Goal: Task Accomplishment & Management: Complete application form

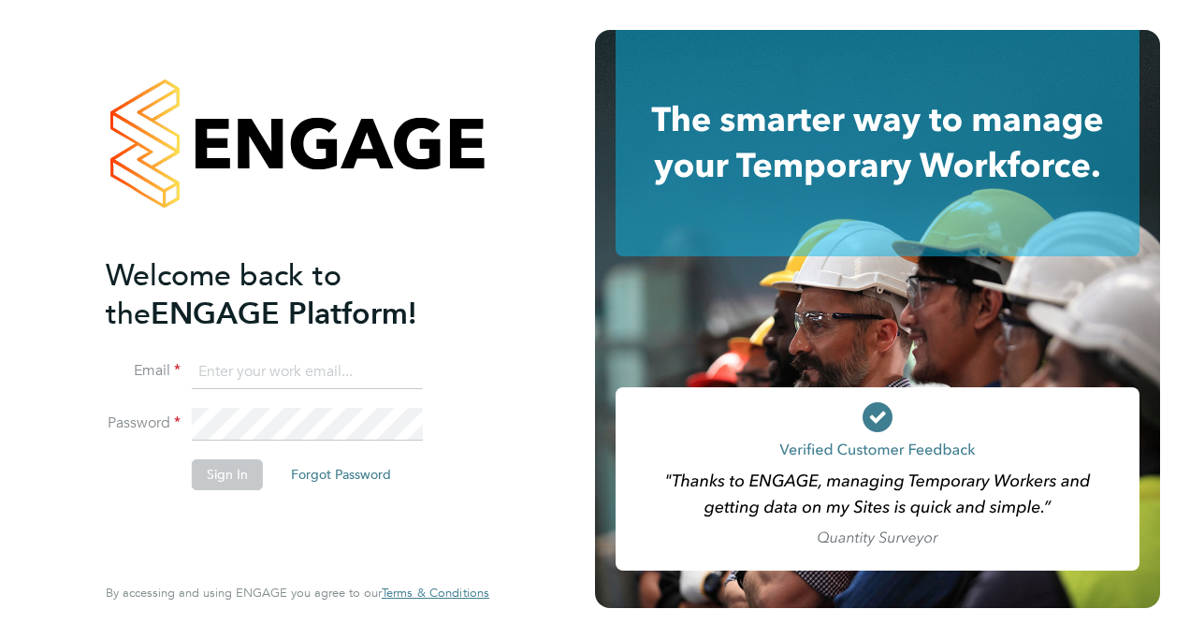
type input "luke.thomas.rickwood@gmail.com"
click at [231, 470] on button "Sign In" at bounding box center [227, 474] width 71 height 30
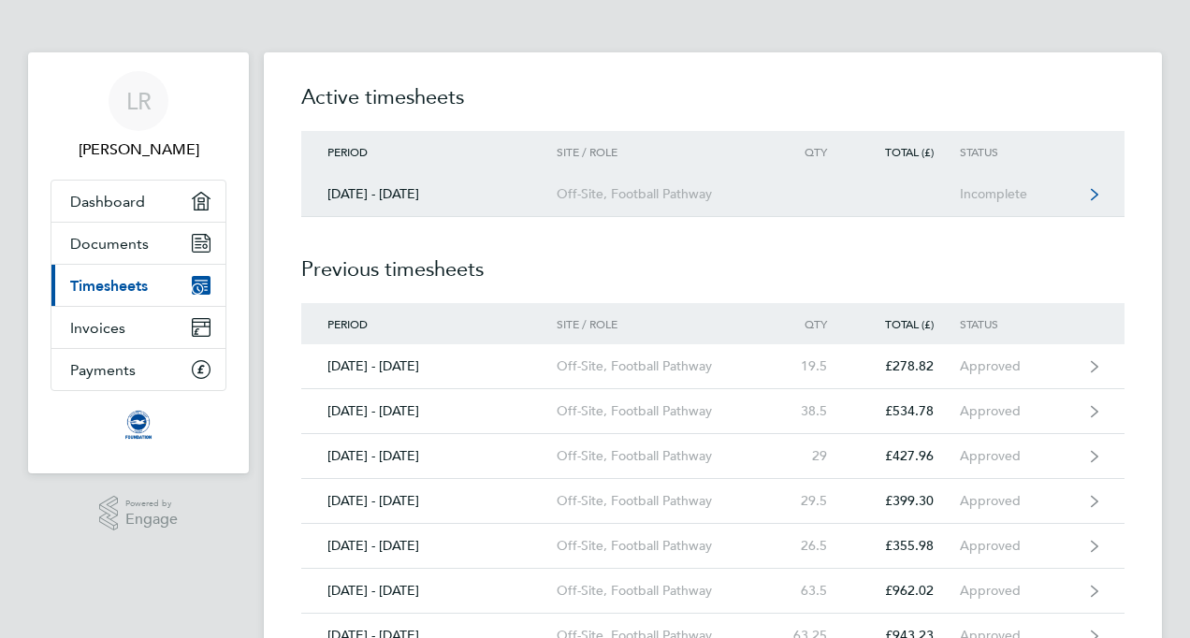
click at [773, 187] on link "[DATE] - [DATE] Off-Site, Football Pathway Incomplete" at bounding box center [712, 194] width 823 height 45
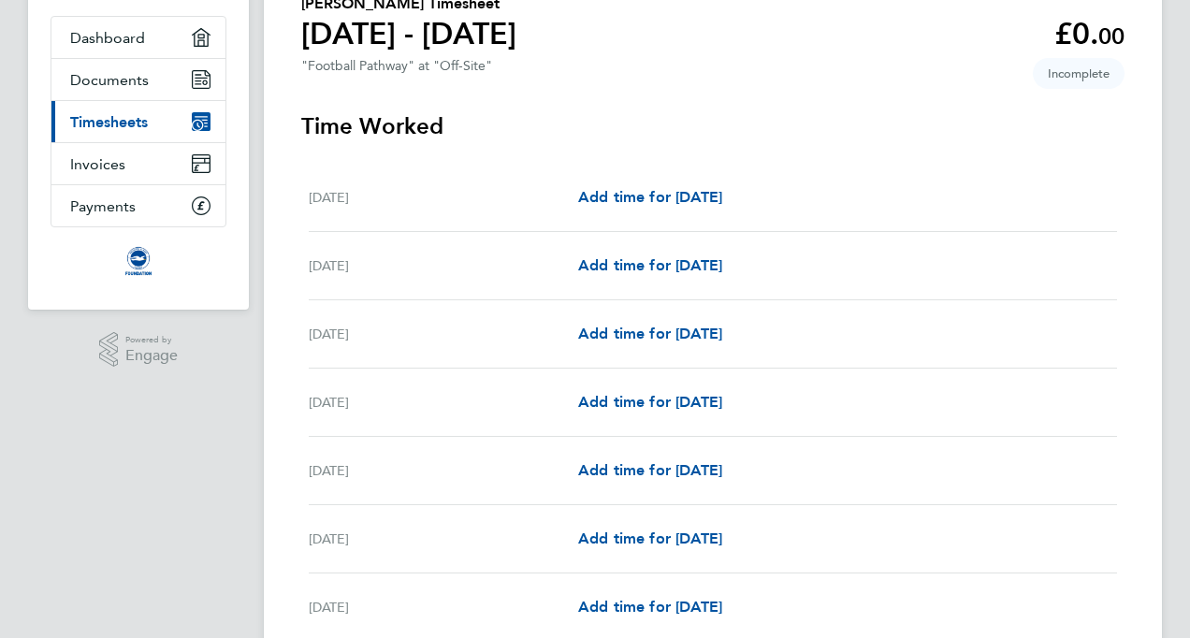
scroll to position [187, 0]
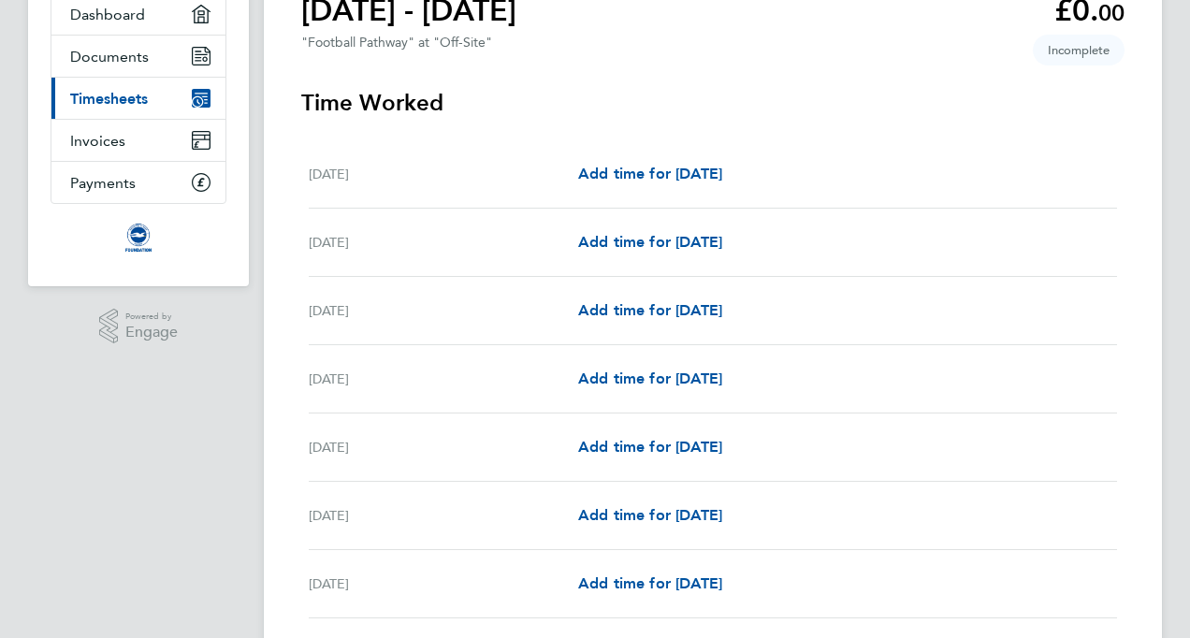
click at [635, 425] on div "[DATE] Add time for [DATE] Add time for [DATE]" at bounding box center [713, 447] width 808 height 68
click at [640, 447] on span "Add time for [DATE]" at bounding box center [650, 447] width 144 height 18
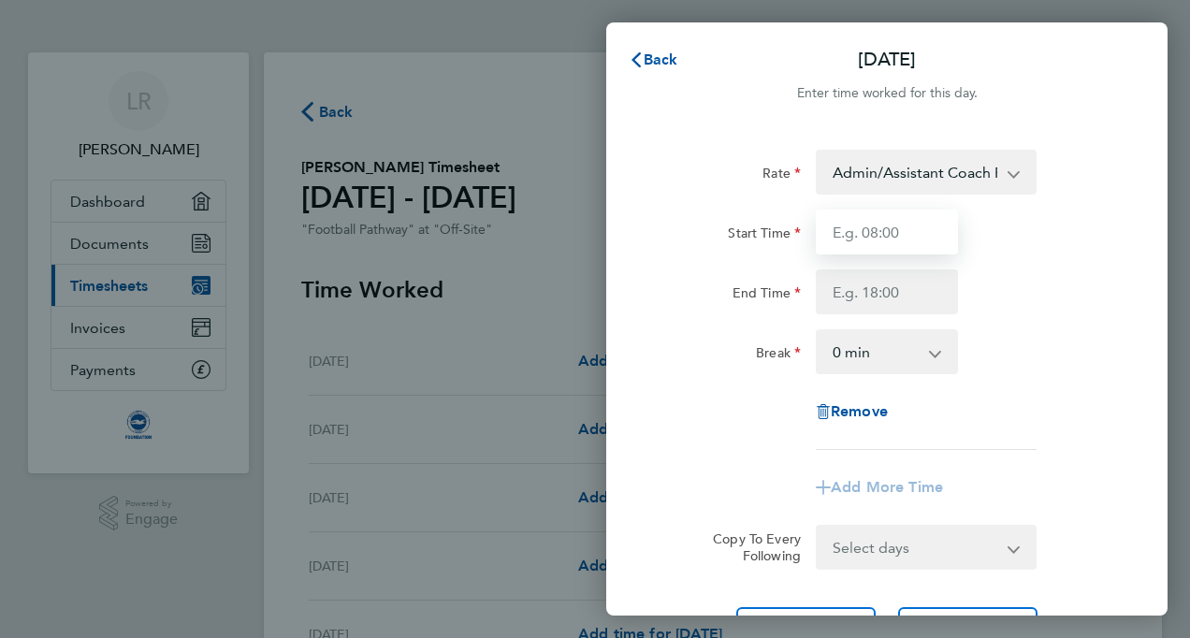
click at [886, 237] on input "Start Time" at bounding box center [887, 232] width 142 height 45
type input "10:30"
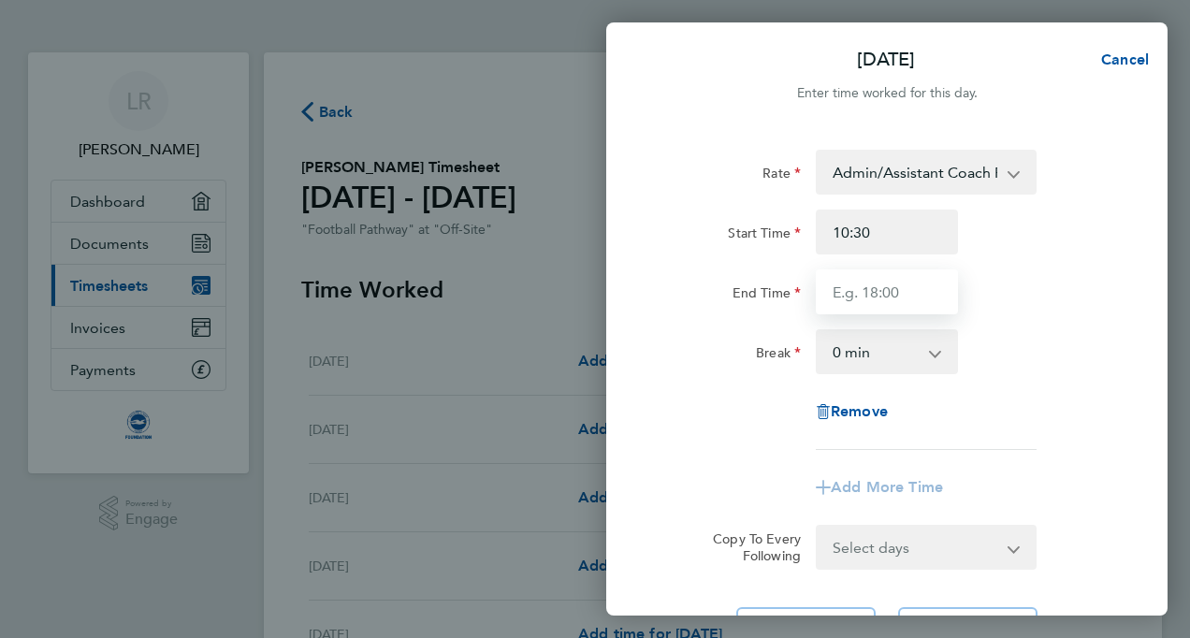
click at [880, 278] on input "End Time" at bounding box center [887, 291] width 142 height 45
type input "12:00"
click at [1097, 281] on div "End Time 12:00" at bounding box center [886, 291] width 471 height 45
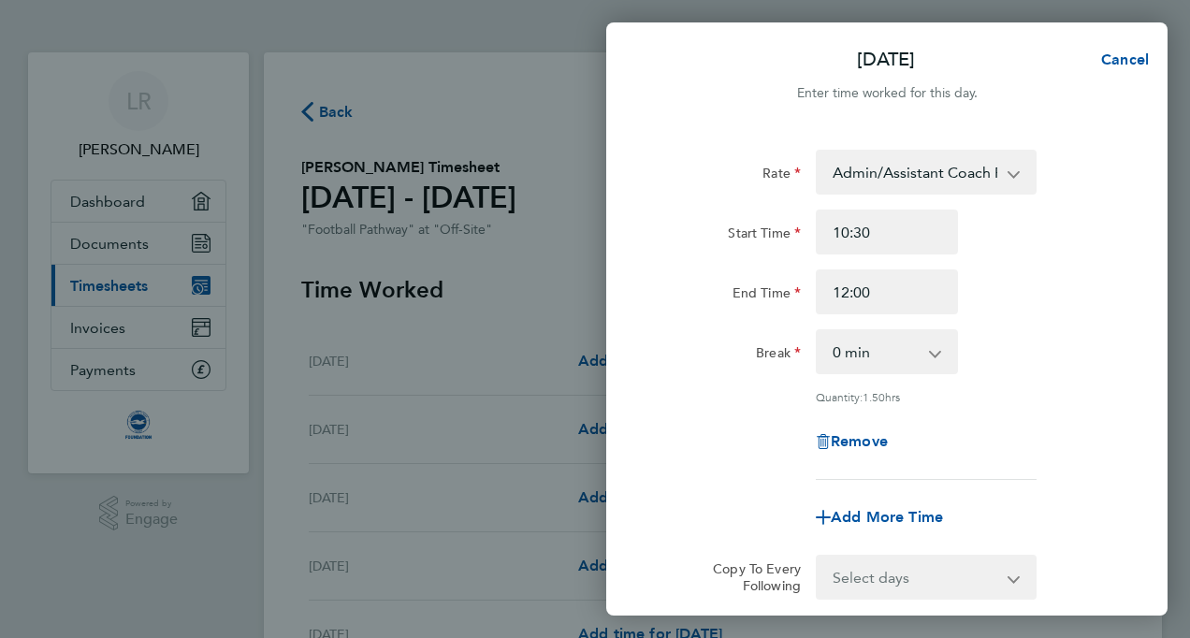
scroll to position [207, 0]
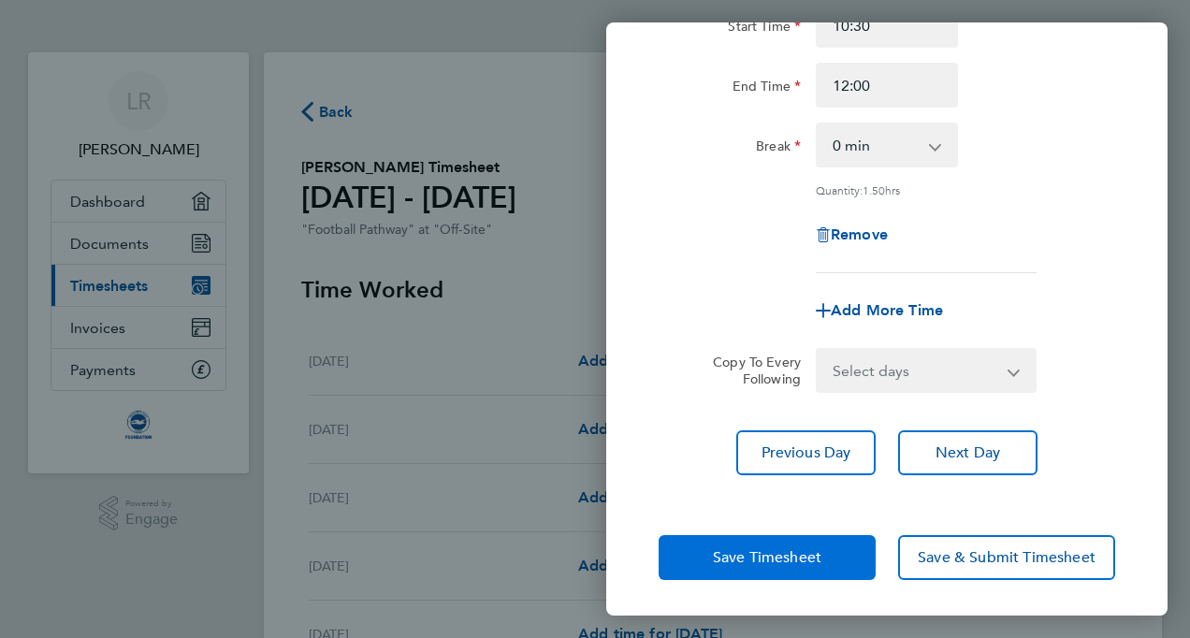
click at [779, 574] on button "Save Timesheet" at bounding box center [766, 557] width 217 height 45
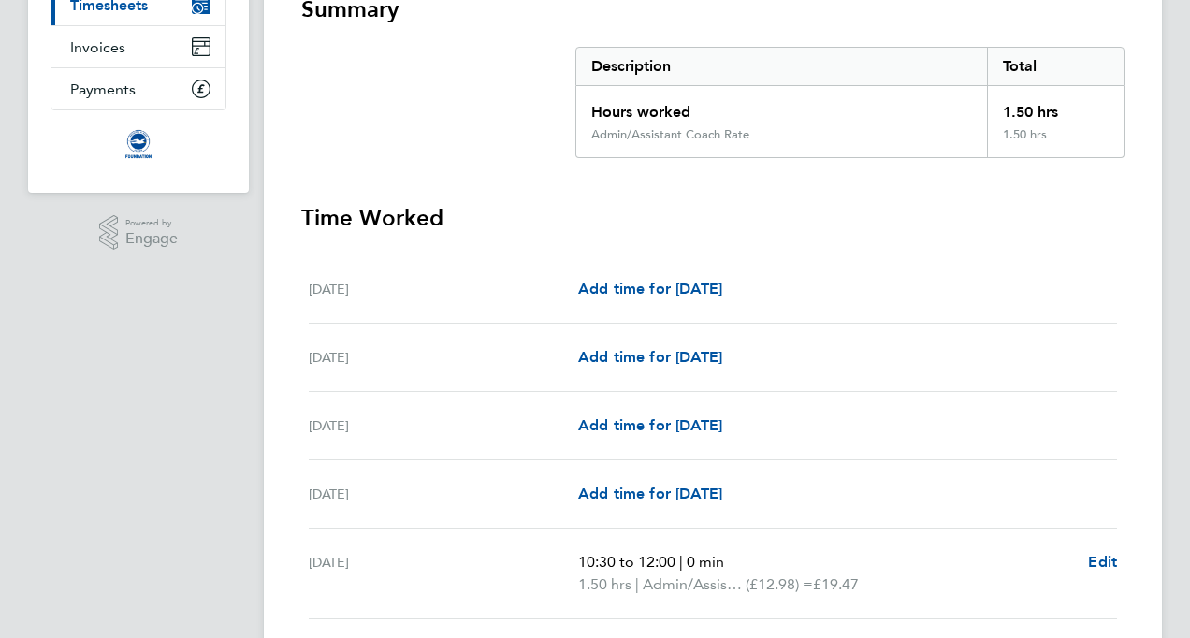
scroll to position [374, 0]
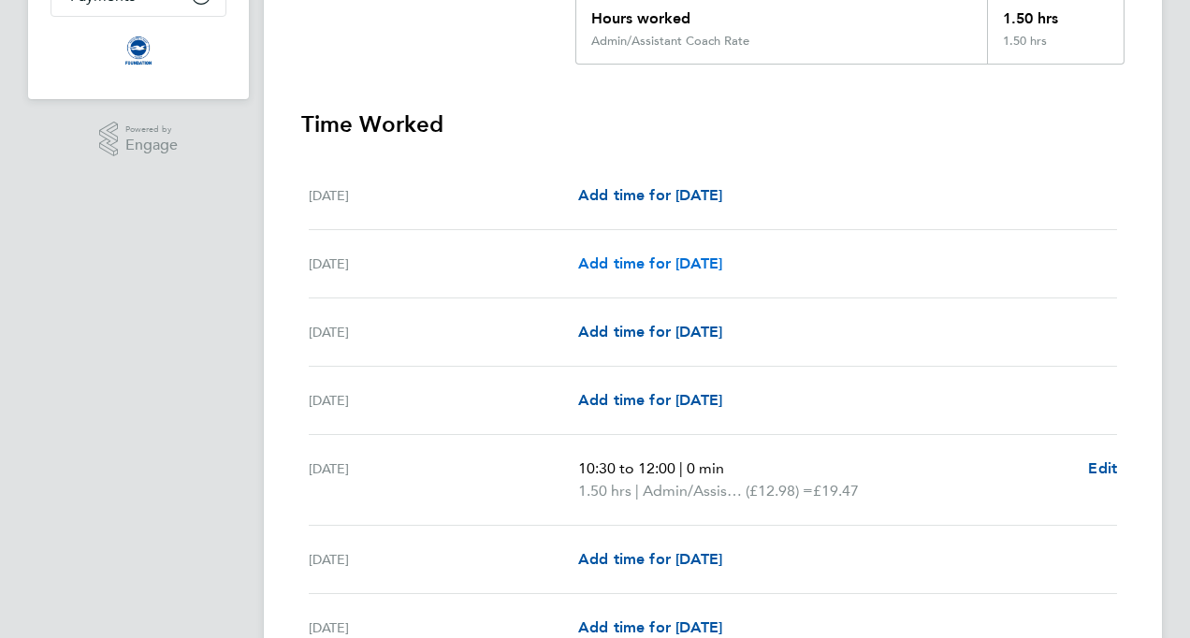
click at [649, 264] on span "Add time for [DATE]" at bounding box center [650, 263] width 144 height 18
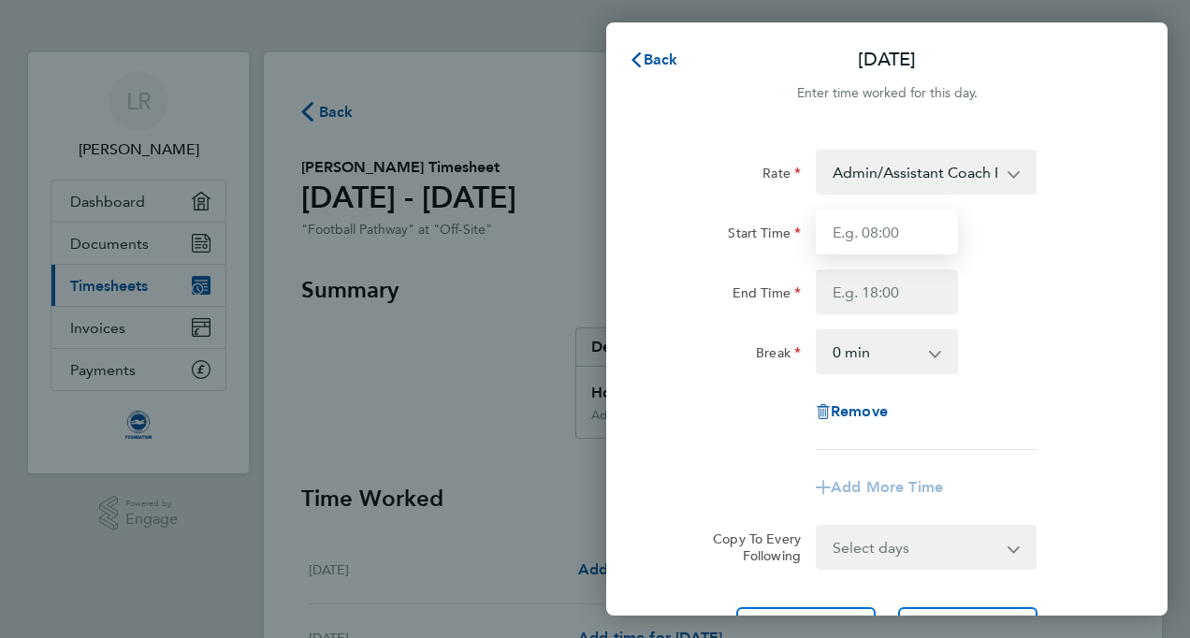
click at [913, 232] on input "Start Time" at bounding box center [887, 232] width 142 height 45
type input "10:00"
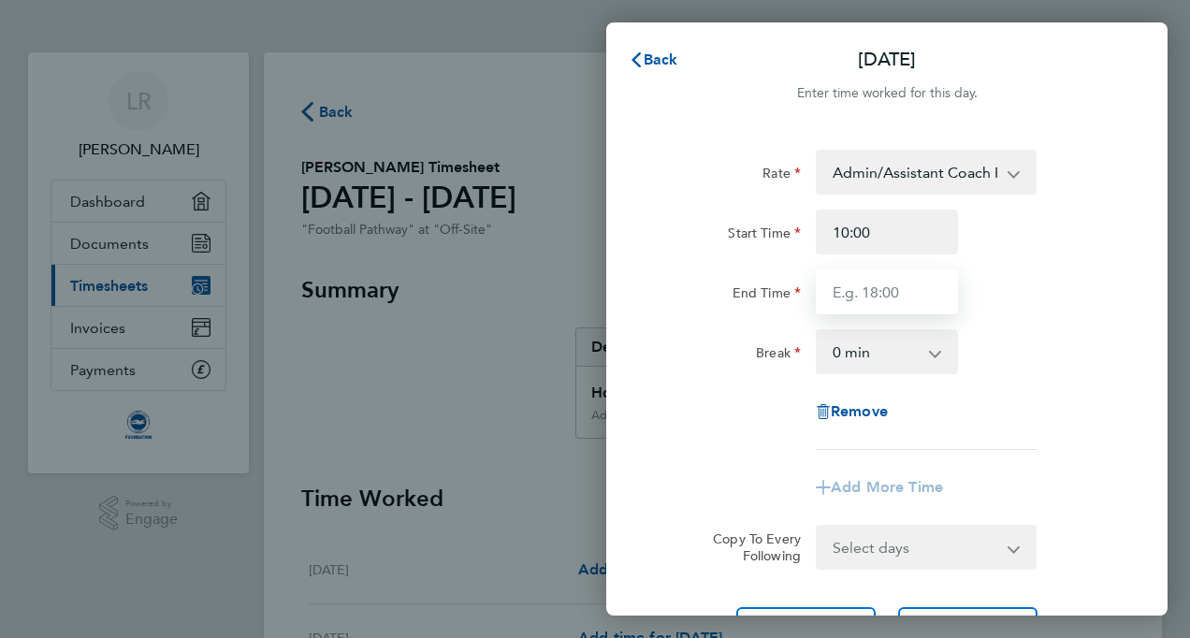
click at [874, 291] on input "End Time" at bounding box center [887, 291] width 142 height 45
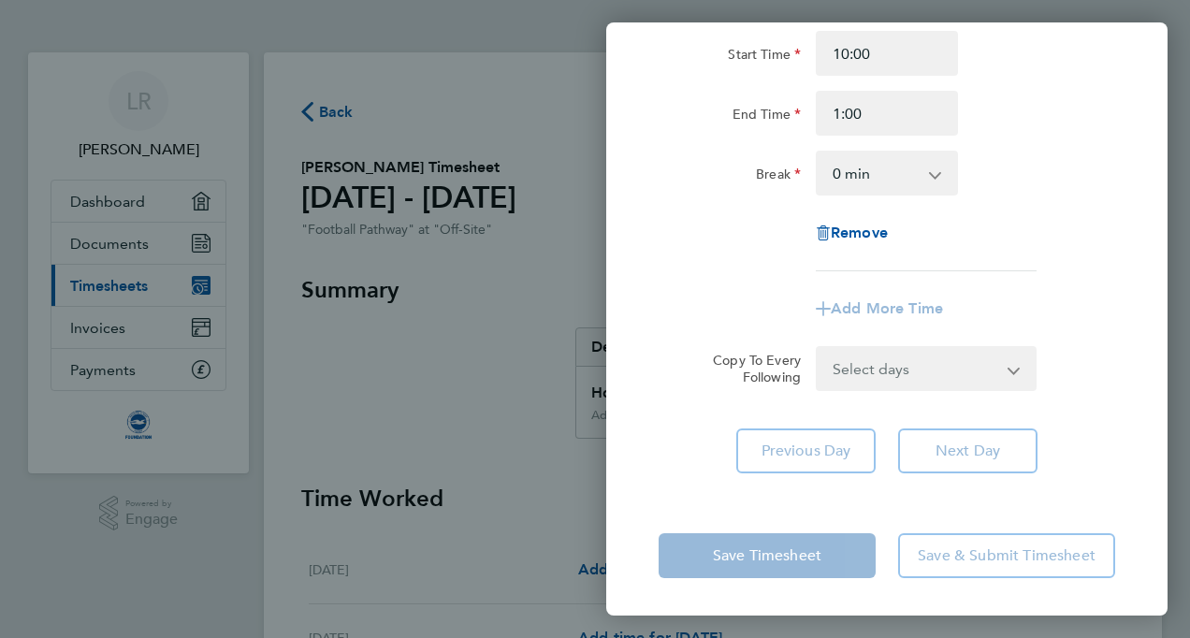
type input "01:00"
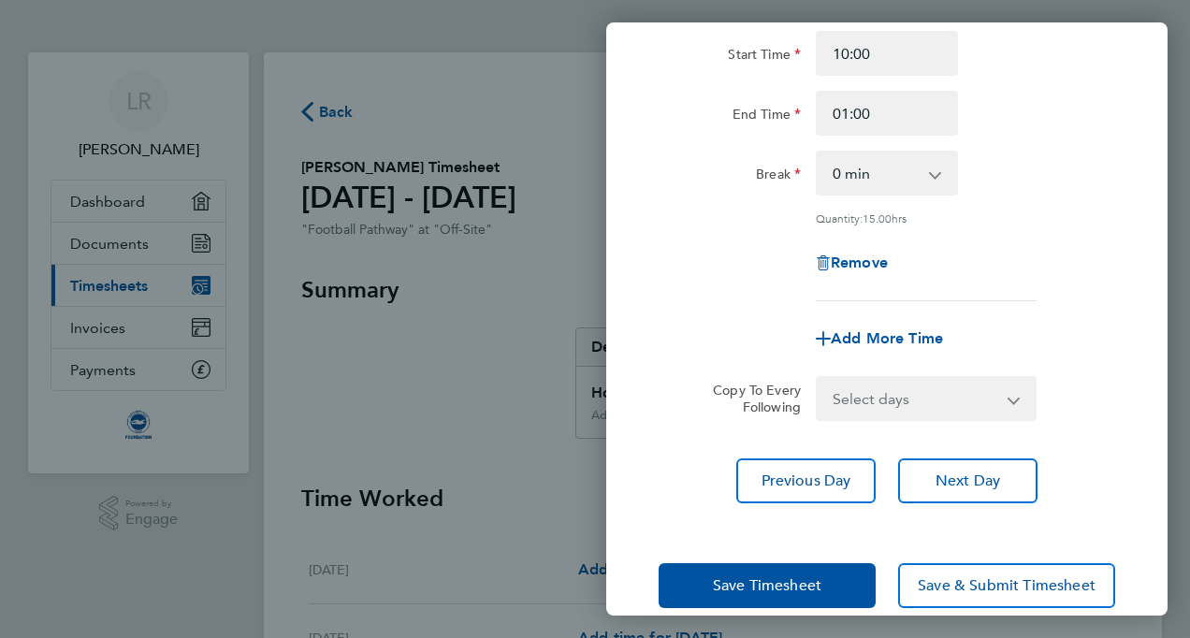
click at [796, 473] on div "Rate Admin/Assistant Coach Rate - 12.98 Lead Coach Rate - 16.28 Start Time 10:0…" at bounding box center [886, 237] width 561 height 577
click at [969, 480] on span "Next Day" at bounding box center [967, 480] width 65 height 19
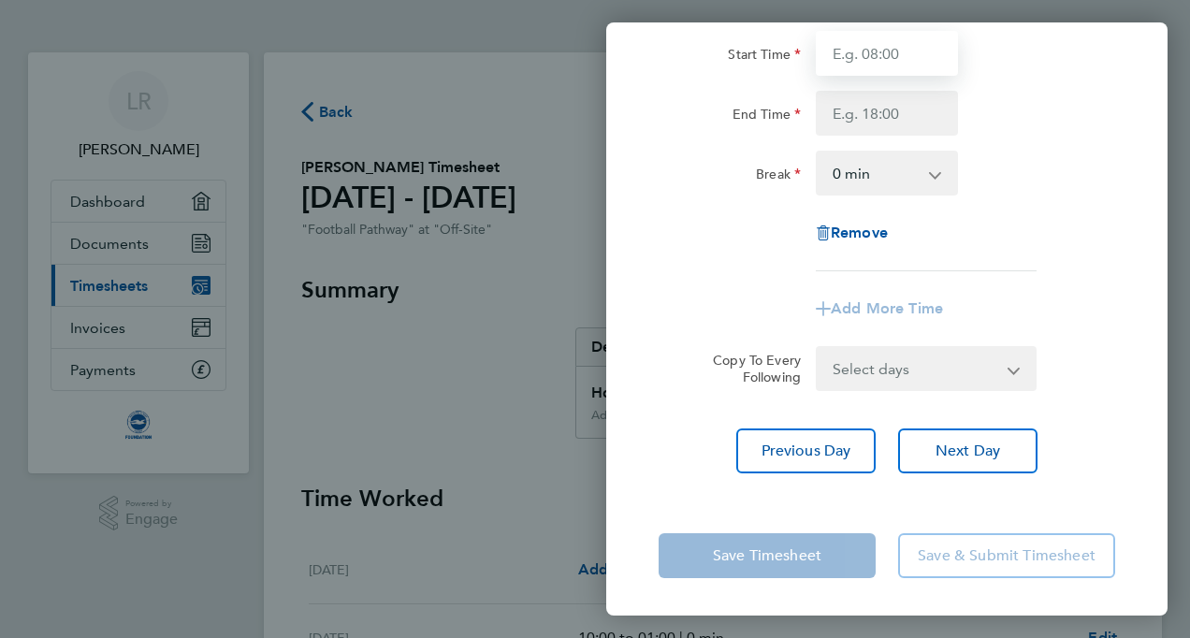
click at [839, 61] on input "Start Time" at bounding box center [887, 53] width 142 height 45
type input "10:00"
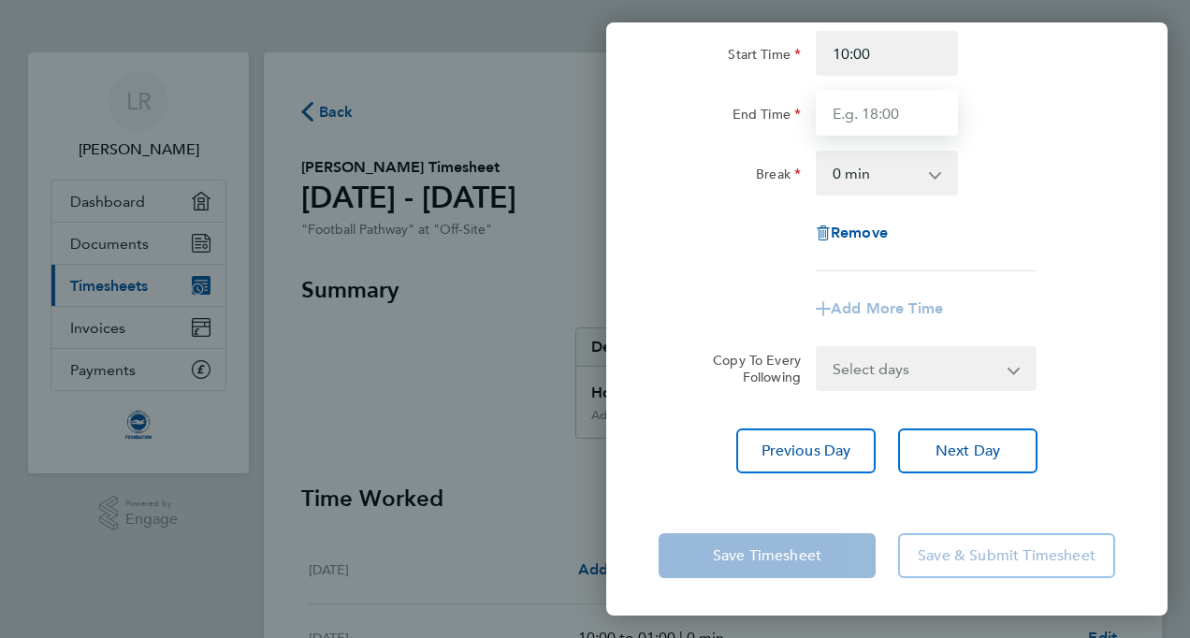
click at [884, 110] on input "End Time" at bounding box center [887, 113] width 142 height 45
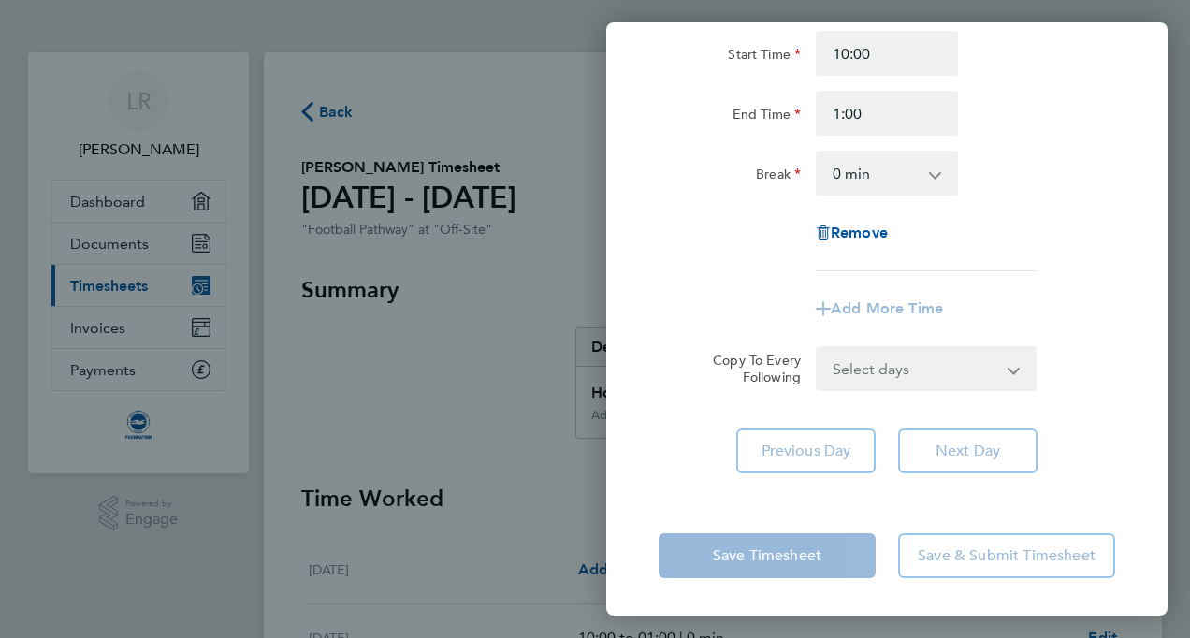
type input "01:00"
click at [763, 561] on app-form-button "Save Timesheet" at bounding box center [772, 555] width 228 height 45
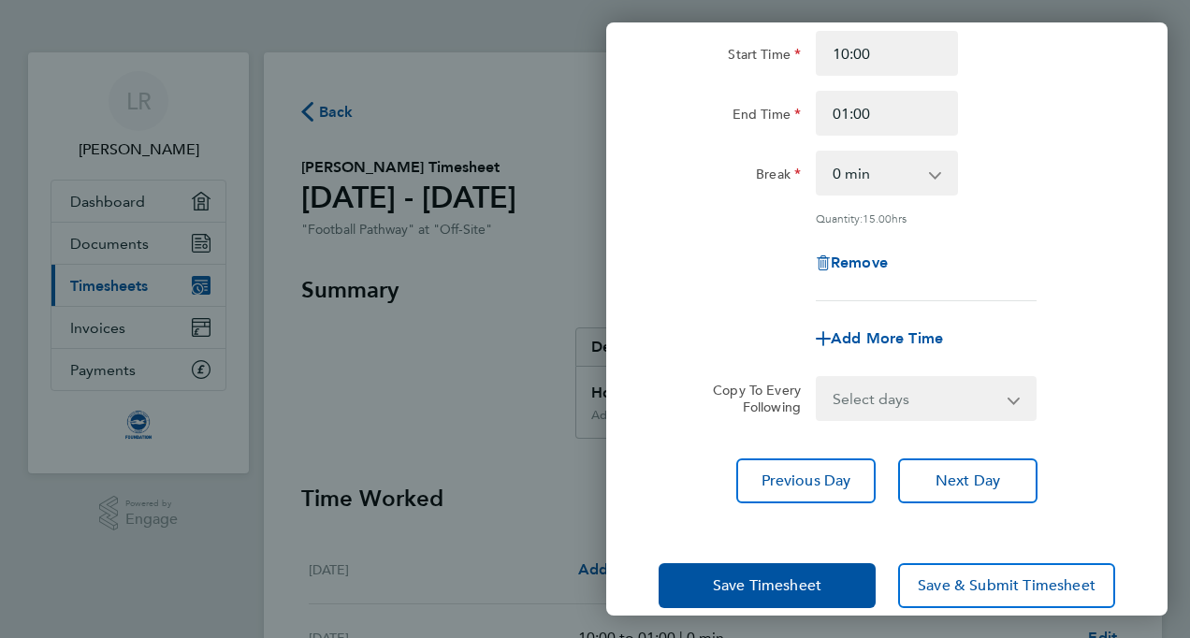
click at [763, 607] on div "Save Timesheet Save & Submit Timesheet" at bounding box center [886, 586] width 561 height 120
click at [748, 581] on span "Save Timesheet" at bounding box center [767, 585] width 108 height 19
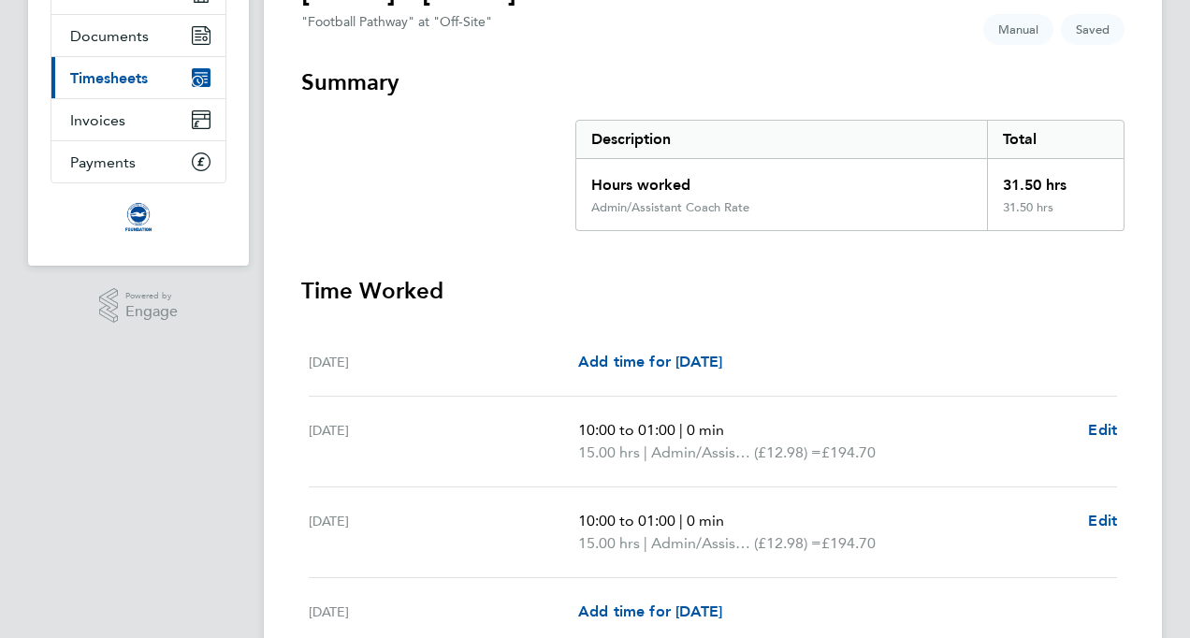
scroll to position [281, 0]
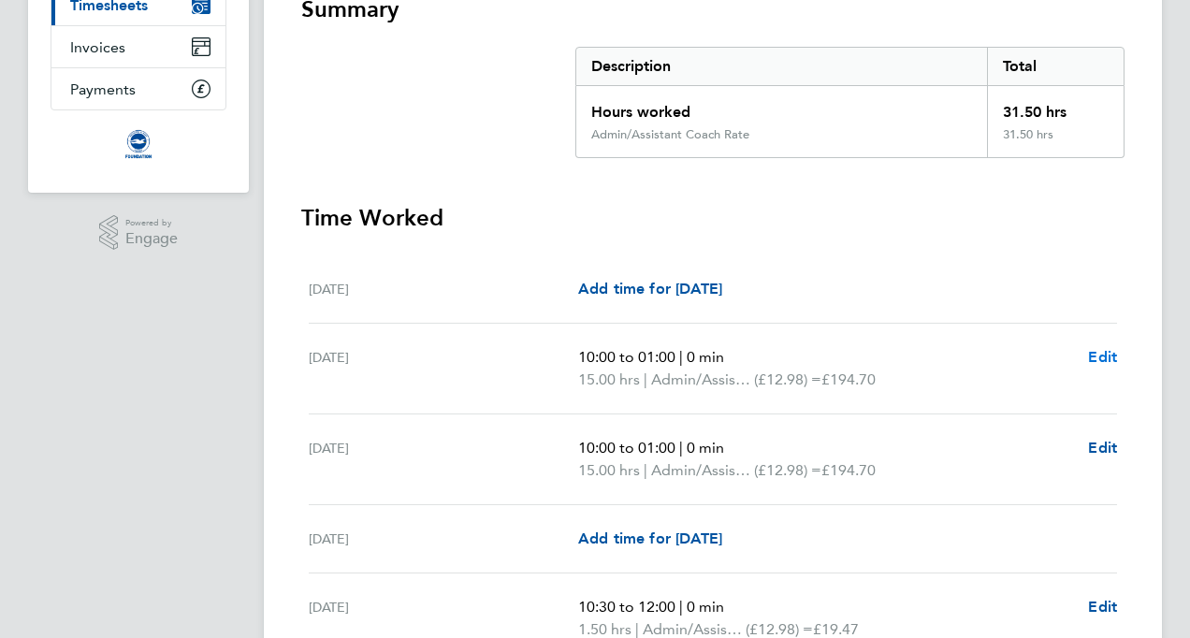
click at [1089, 354] on span "Edit" at bounding box center [1102, 357] width 29 height 18
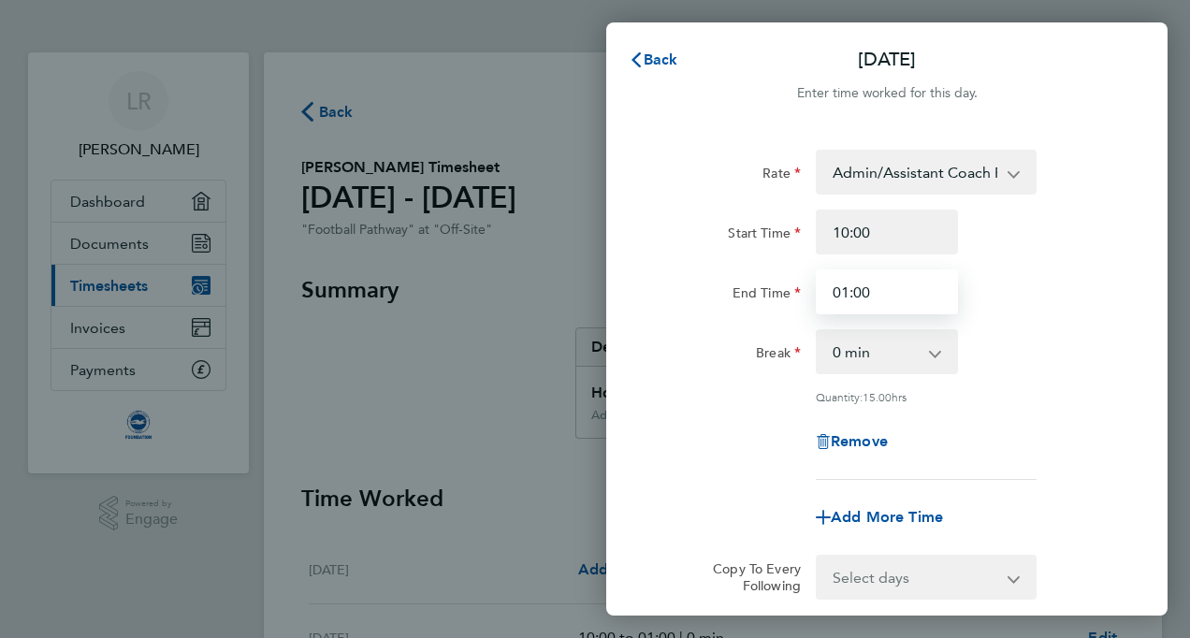
click at [867, 290] on input "01:00" at bounding box center [887, 291] width 142 height 45
click at [844, 291] on input "01:00" at bounding box center [887, 291] width 142 height 45
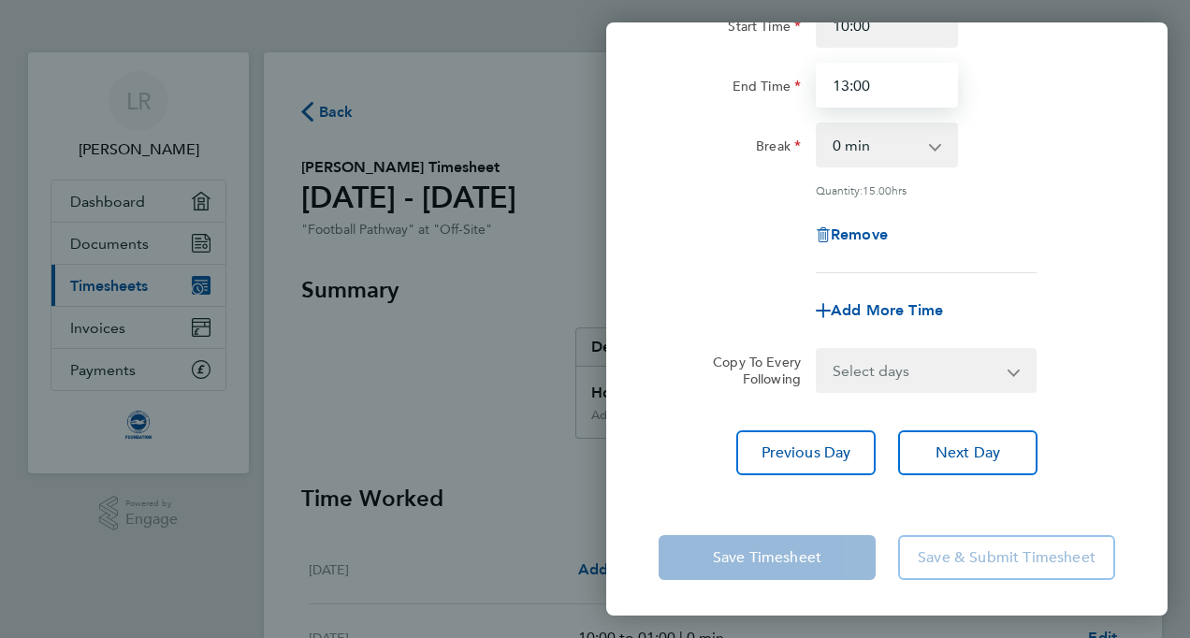
type input "13:00"
click at [786, 572] on app-form-button "Save Timesheet" at bounding box center [772, 557] width 228 height 45
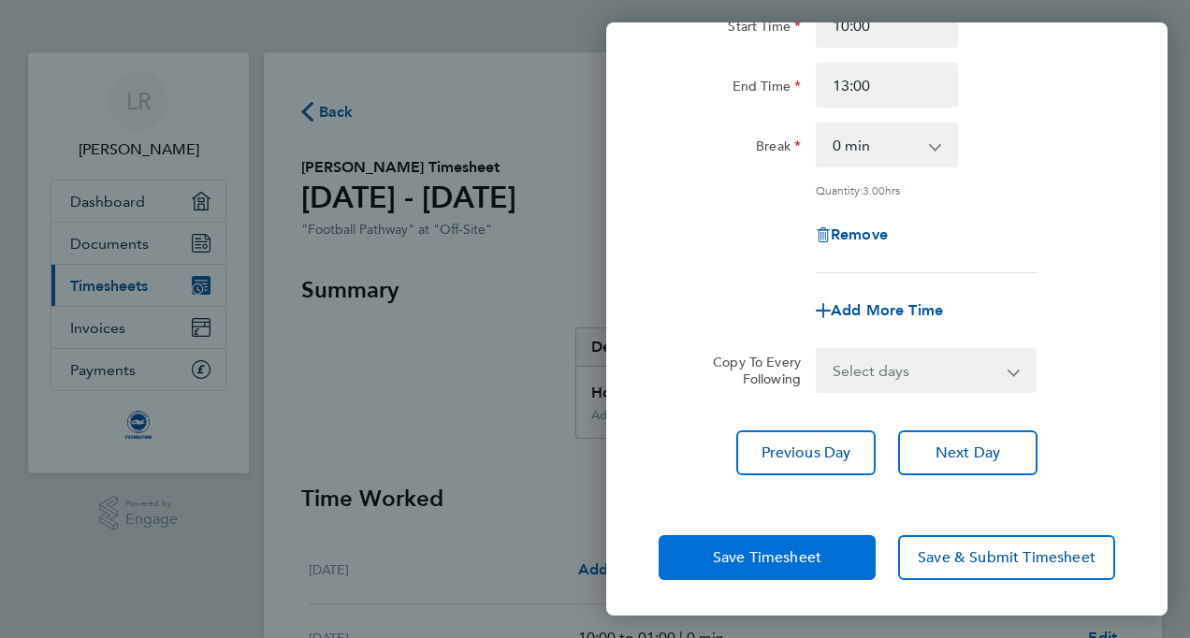
click at [758, 576] on button "Save Timesheet" at bounding box center [766, 557] width 217 height 45
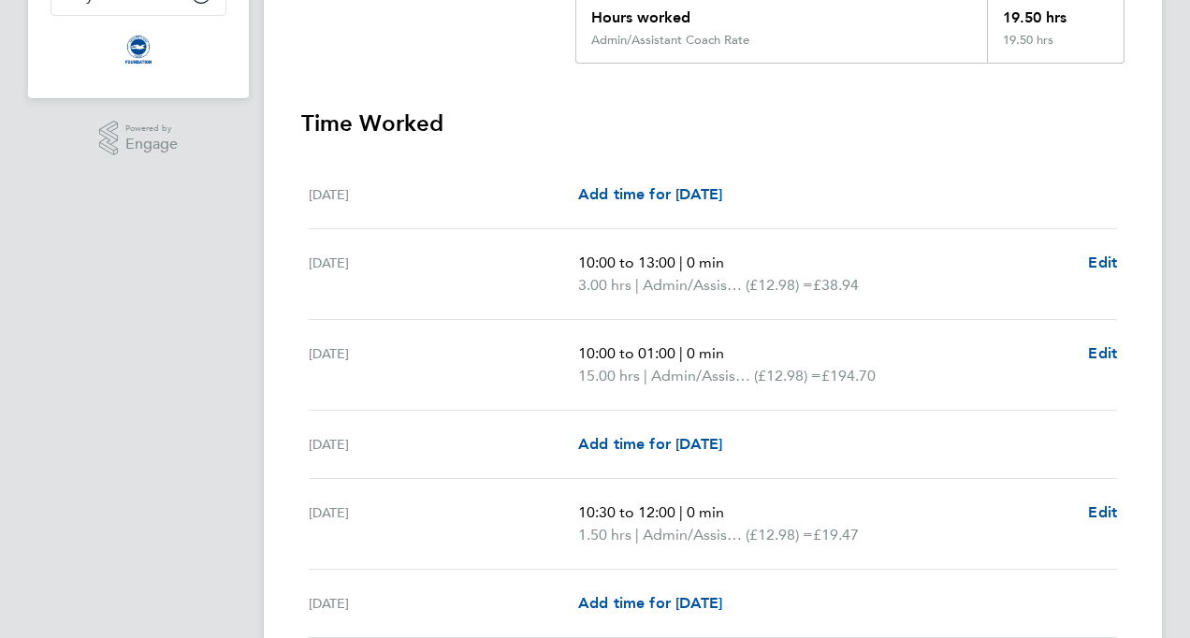
scroll to position [468, 0]
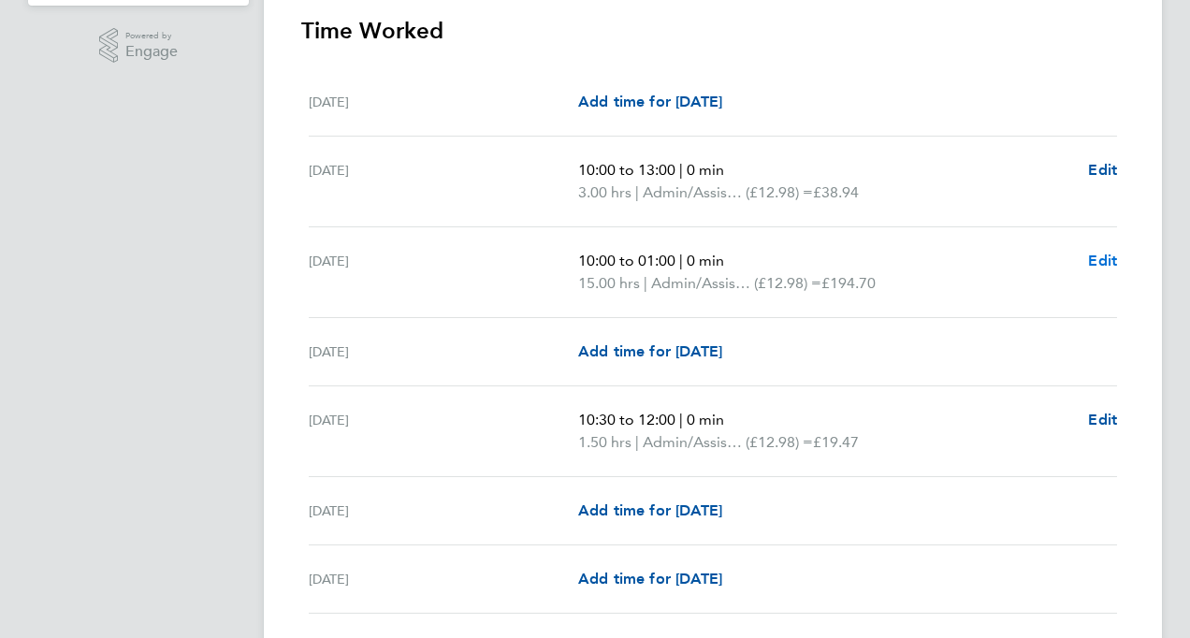
click at [1106, 265] on span "Edit" at bounding box center [1102, 261] width 29 height 18
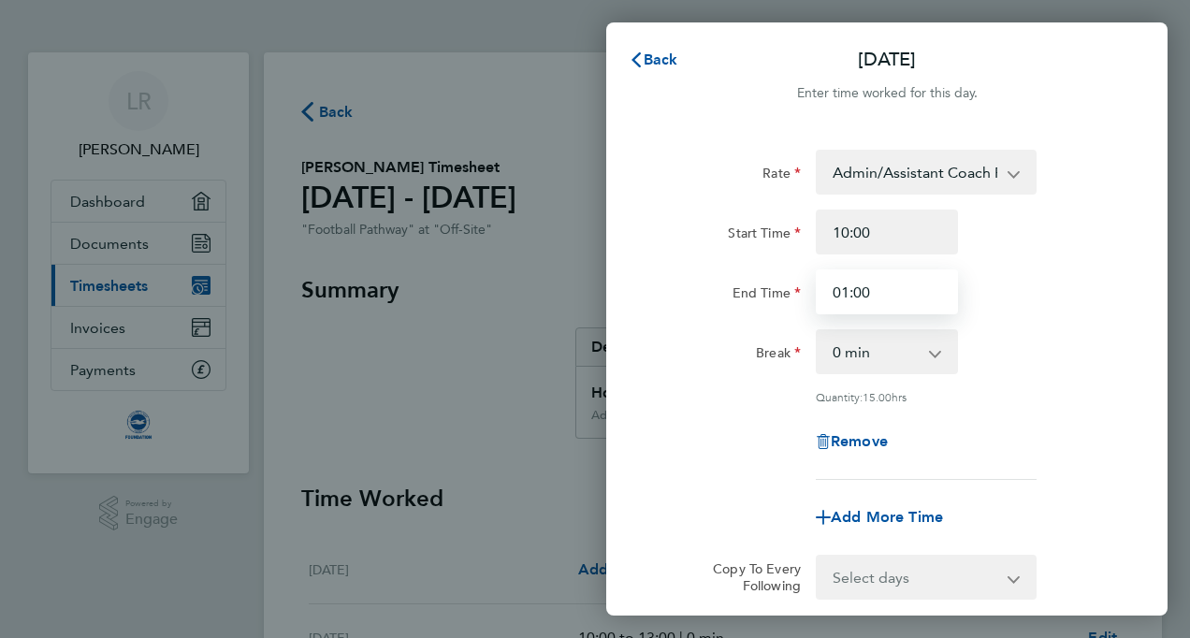
click at [843, 296] on input "01:00" at bounding box center [887, 291] width 142 height 45
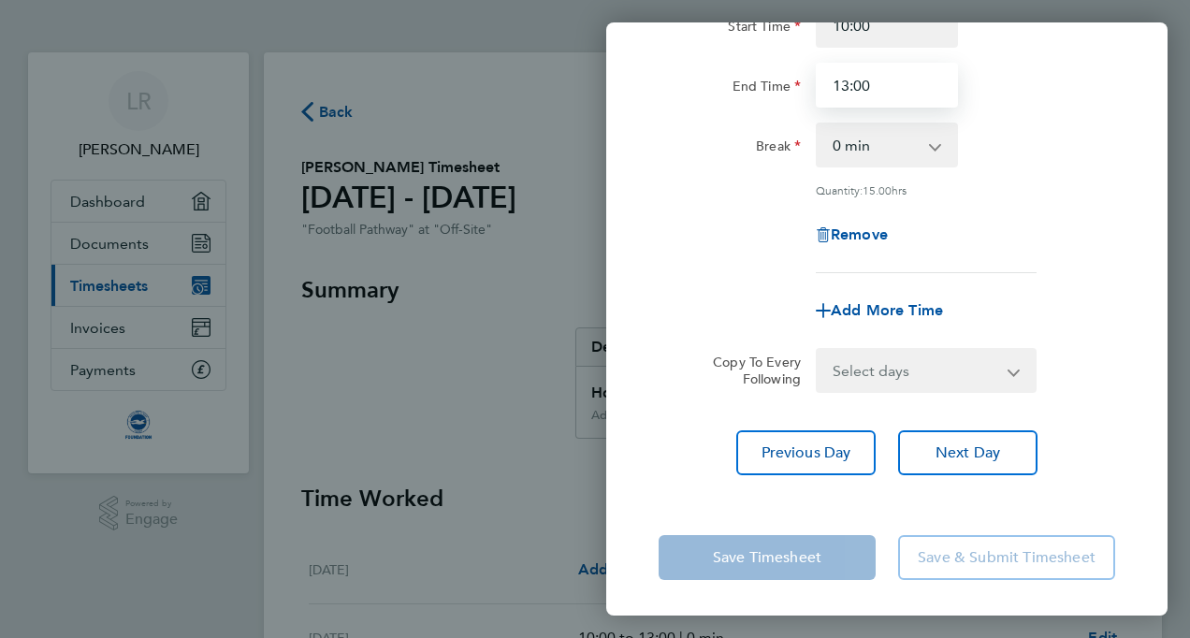
type input "13:00"
click at [740, 558] on app-form-button "Save Timesheet" at bounding box center [772, 557] width 228 height 45
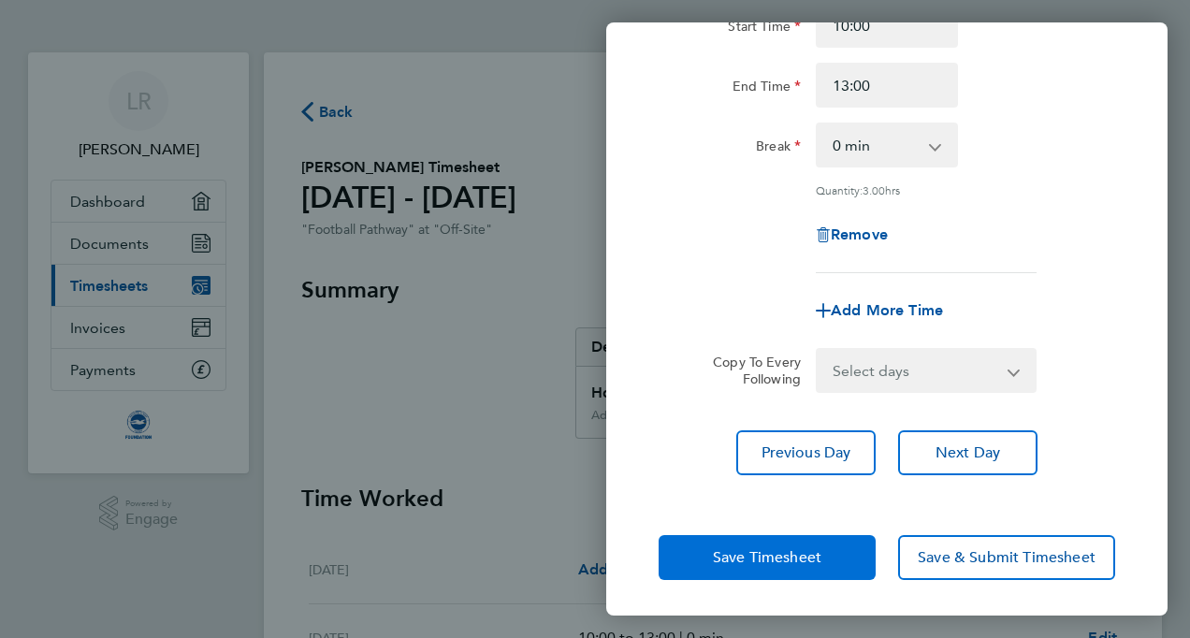
click at [740, 558] on span "Save Timesheet" at bounding box center [767, 557] width 108 height 19
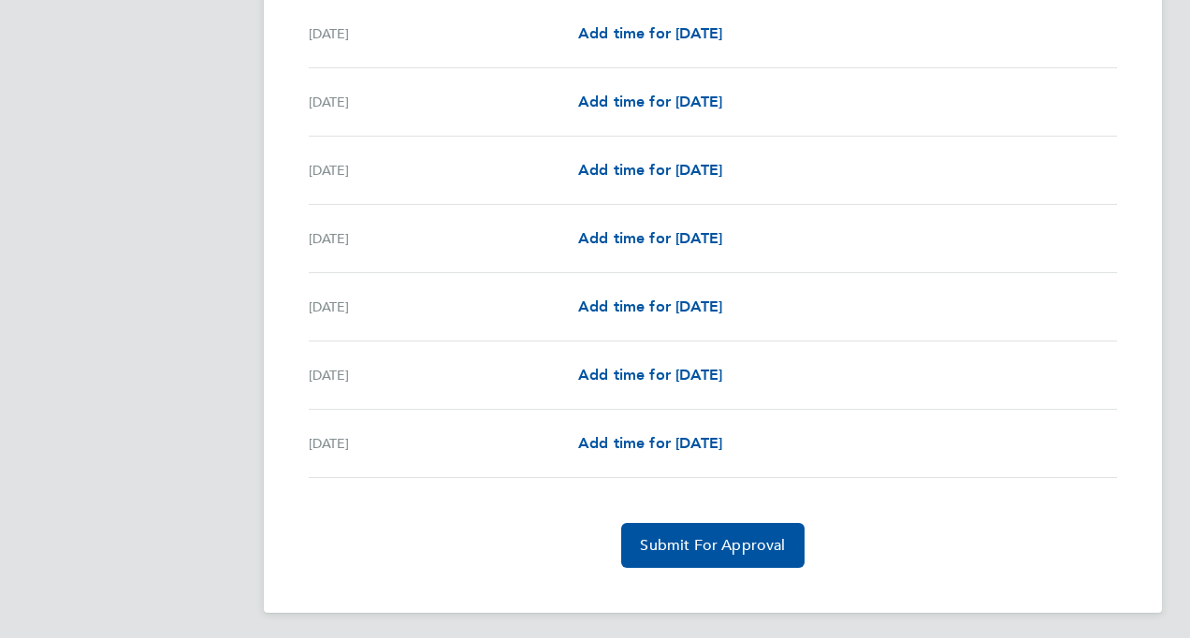
scroll to position [2179, 0]
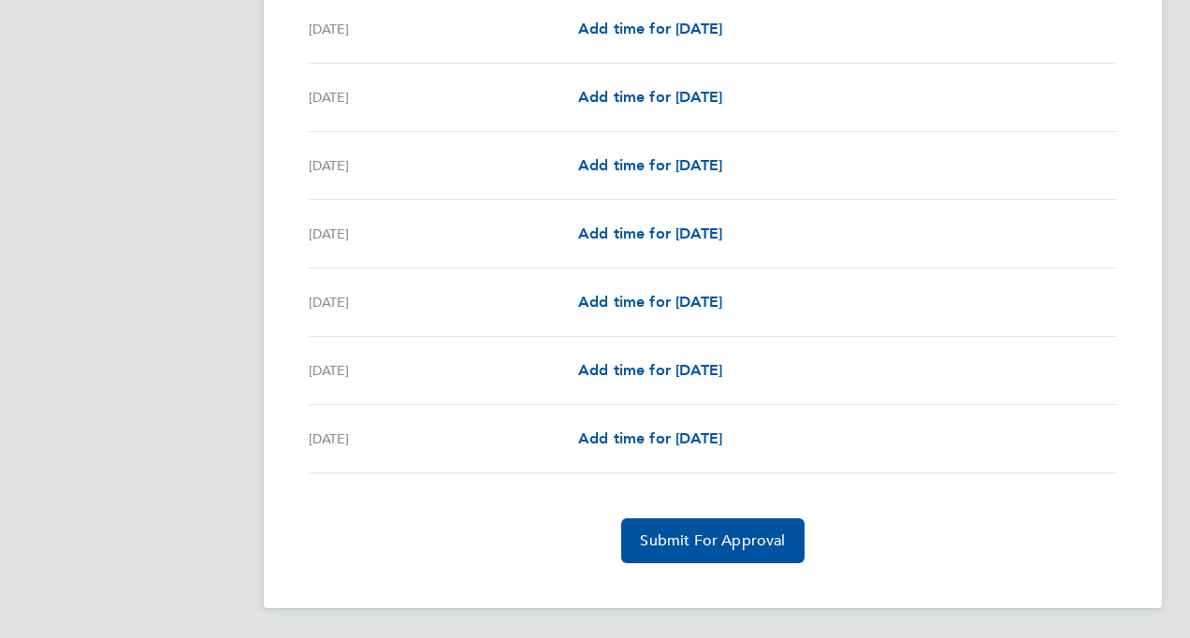
click at [765, 539] on span "Submit For Approval" at bounding box center [712, 540] width 145 height 19
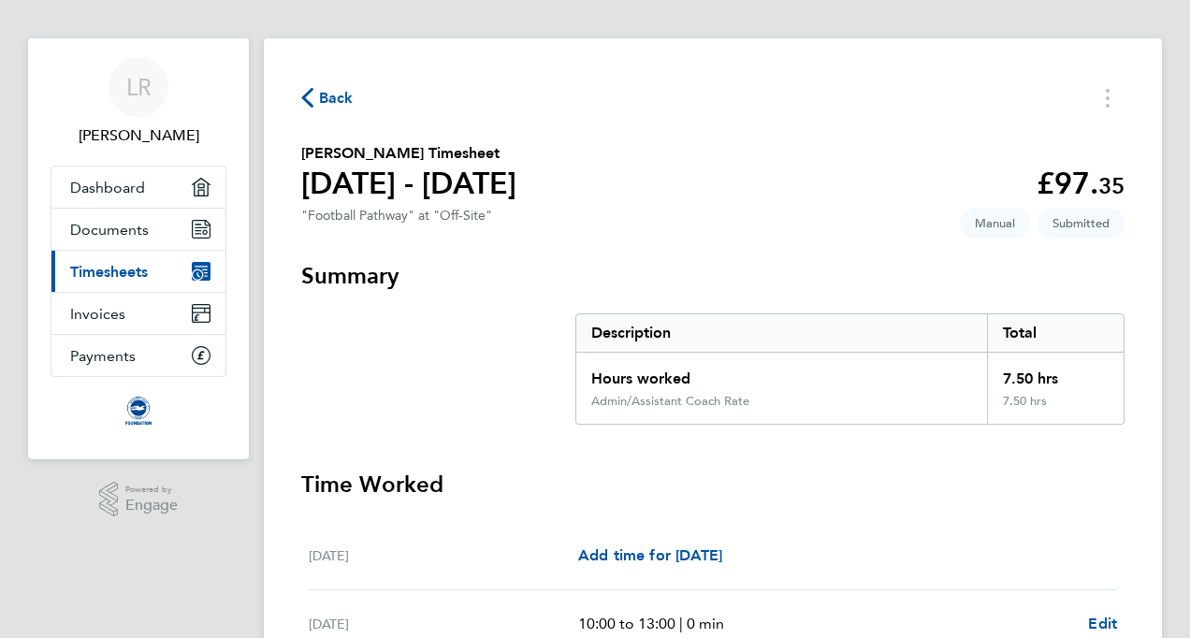
scroll to position [0, 0]
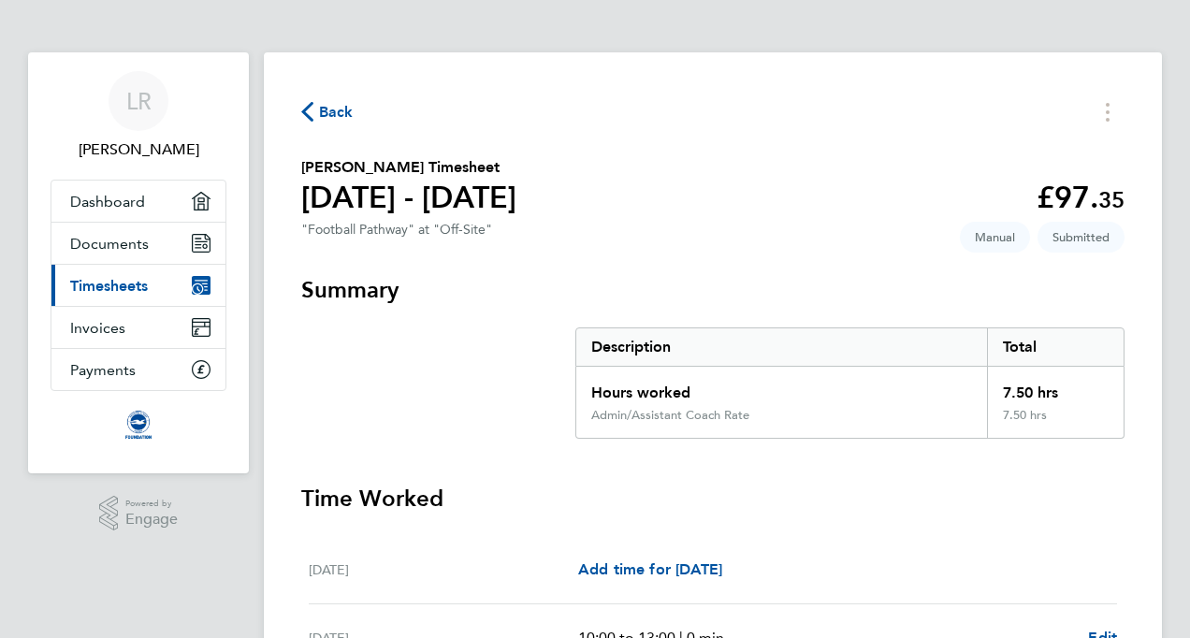
click at [327, 112] on span "Back" at bounding box center [336, 112] width 35 height 22
